Goal: Transaction & Acquisition: Purchase product/service

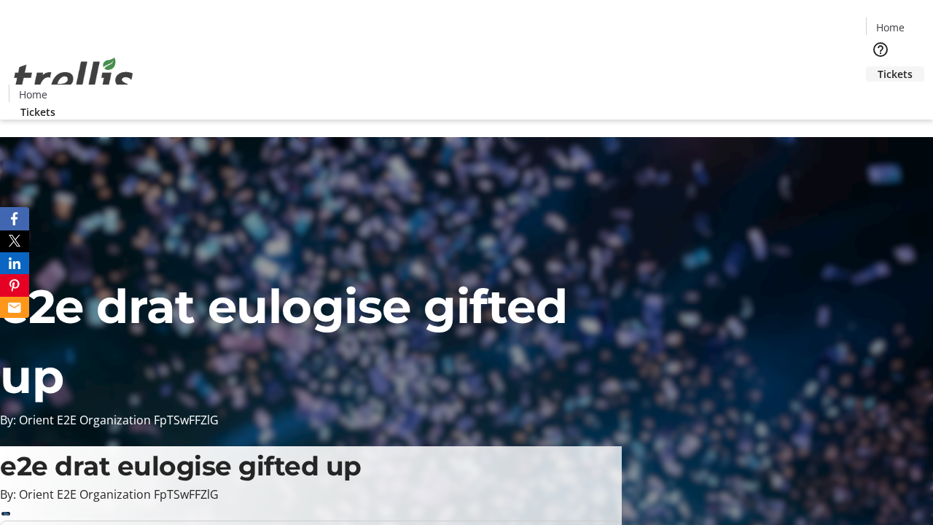
click at [878, 66] on span "Tickets" at bounding box center [895, 73] width 35 height 15
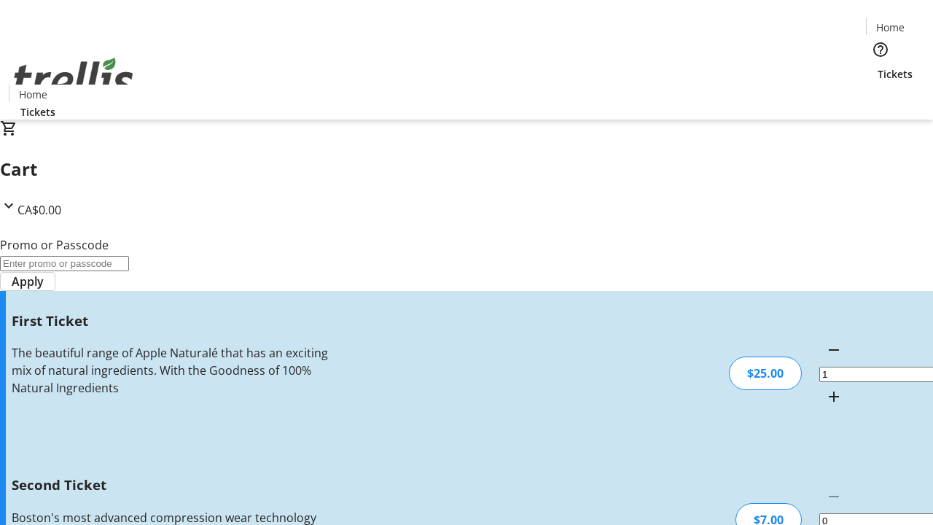
type input "2"
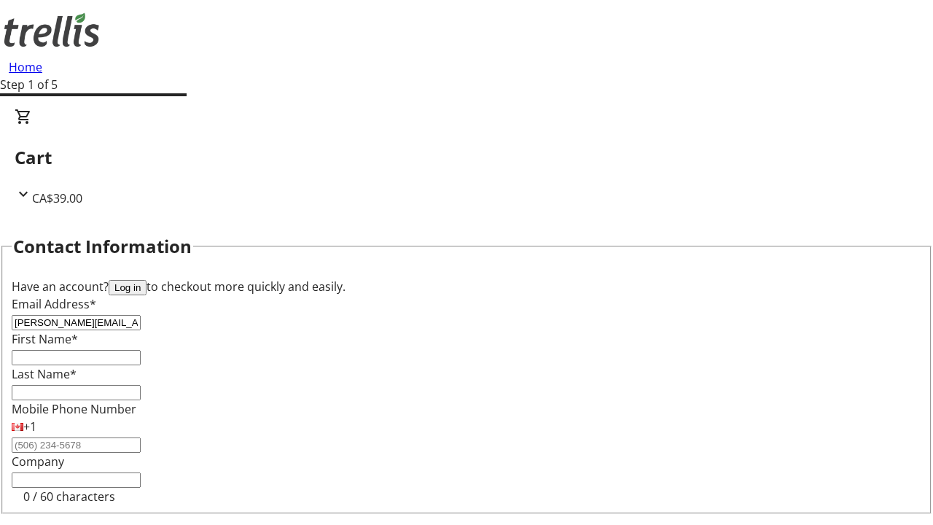
type input "[PERSON_NAME][EMAIL_ADDRESS][DOMAIN_NAME]"
type input "[PERSON_NAME]"
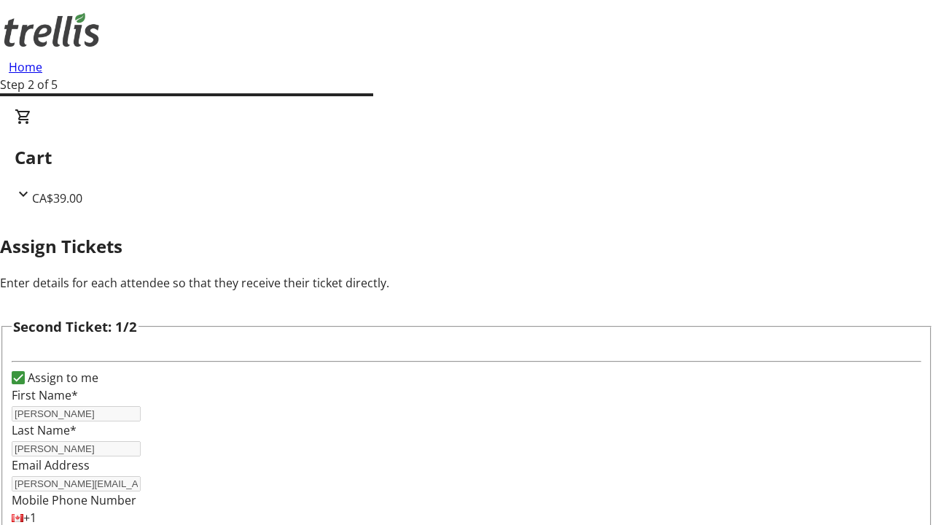
type input "Hermiston"
type input "[EMAIL_ADDRESS][DOMAIN_NAME]"
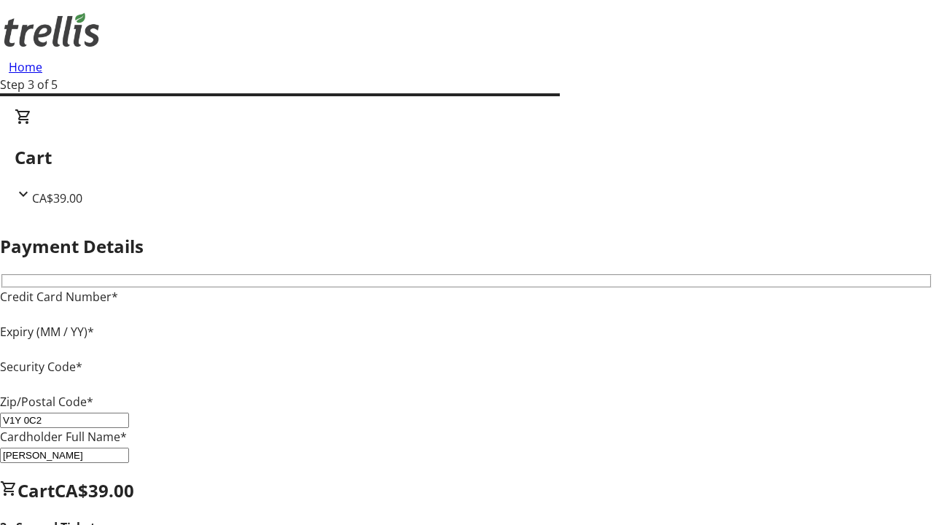
type input "V1Y 0C2"
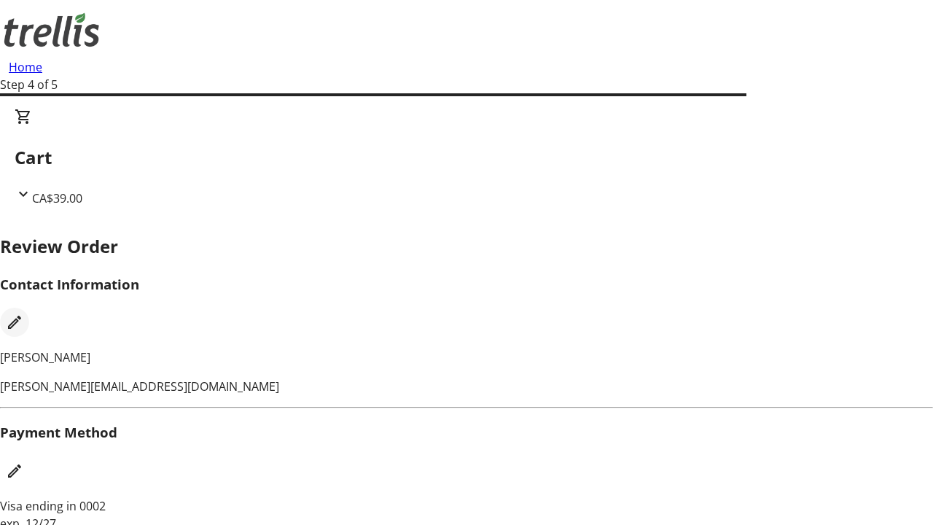
click at [23, 313] on mat-icon "Edit Contact Information" at bounding box center [14, 321] width 17 height 17
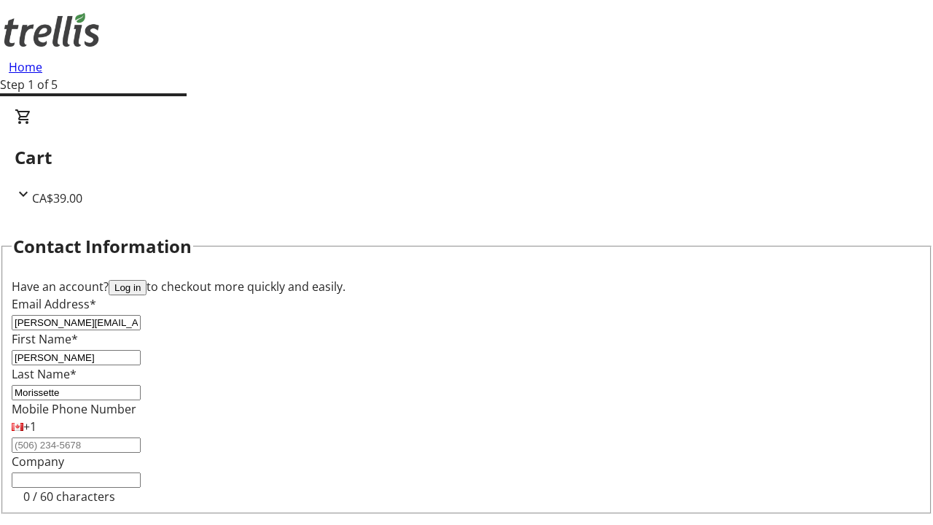
type input "Morissette"
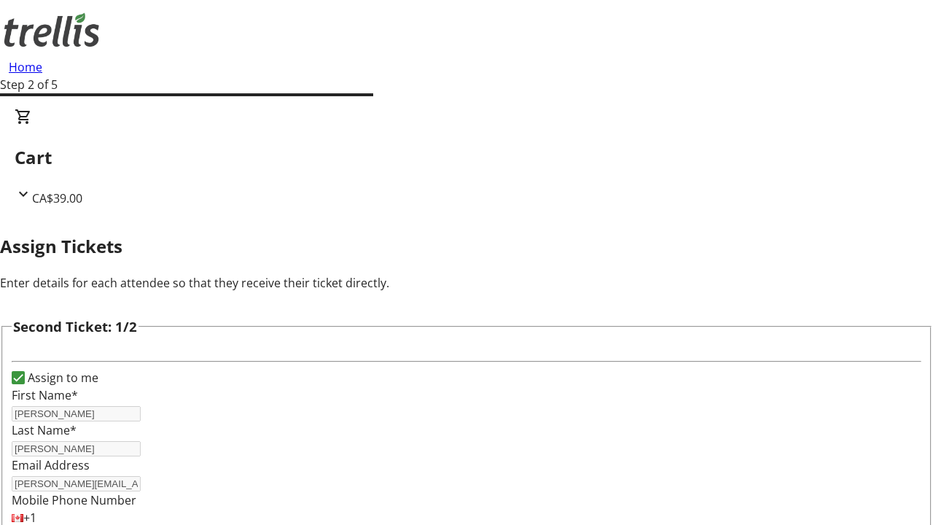
type input "New"
type input "Name"
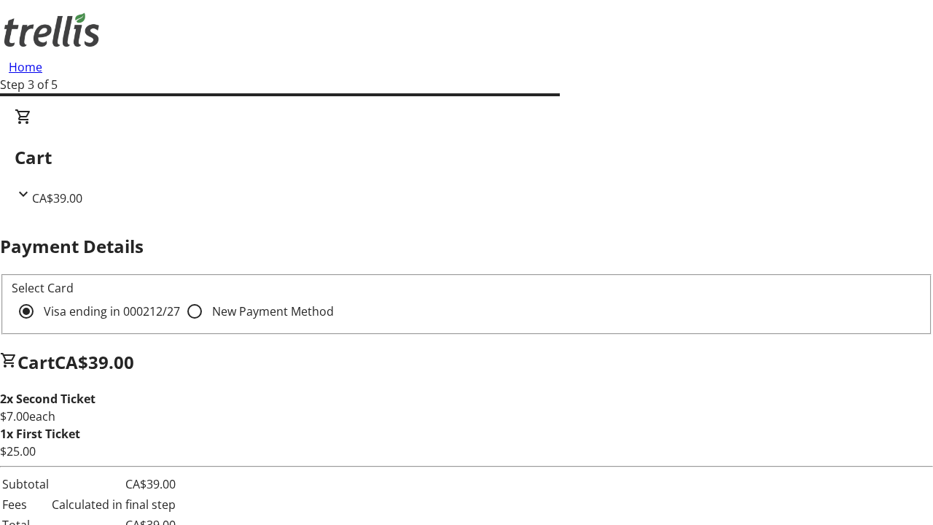
click at [180, 297] on input "New Payment Method" at bounding box center [194, 311] width 29 height 29
radio input "true"
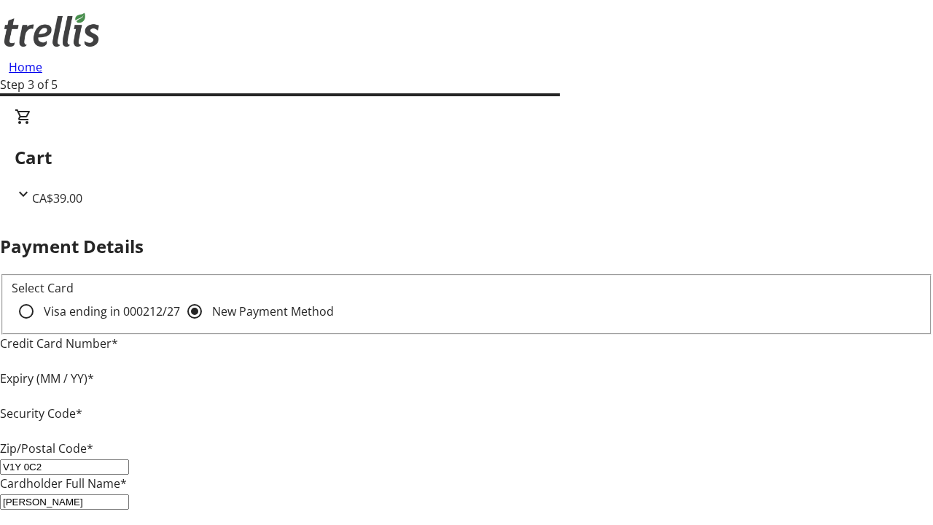
type input "V1Y 0C2"
